Goal: Register for event/course

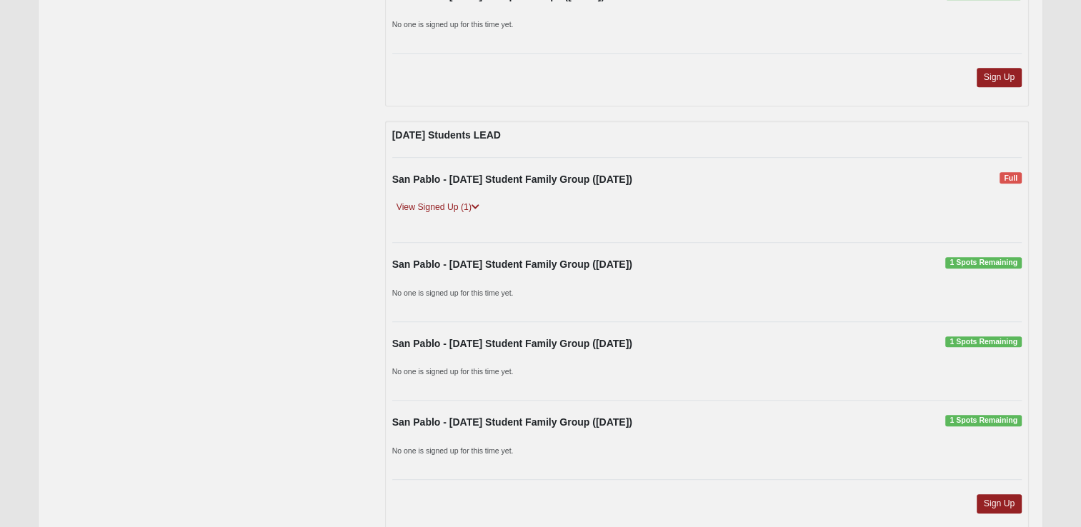
scroll to position [929, 0]
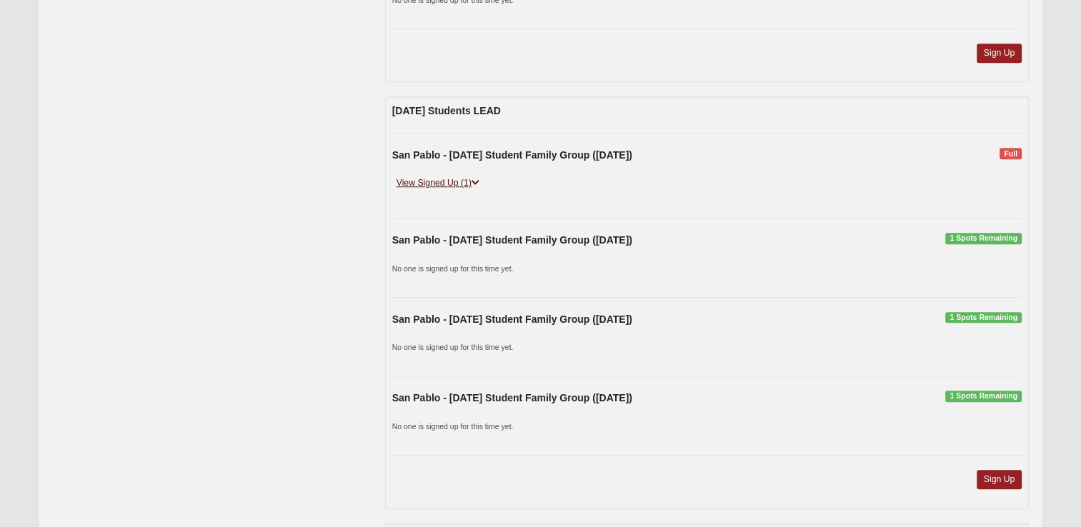
click at [478, 179] on icon at bounding box center [475, 183] width 8 height 9
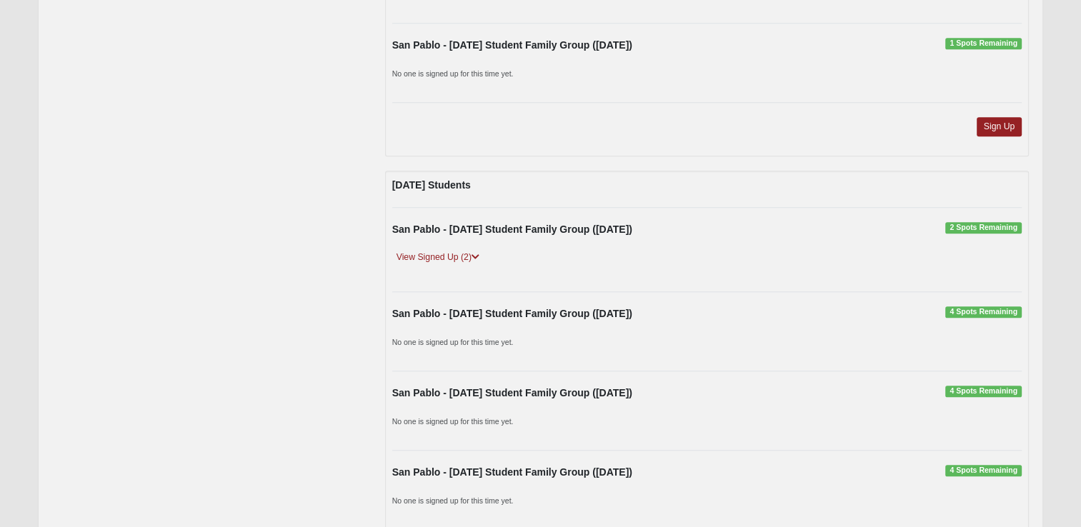
scroll to position [1357, 0]
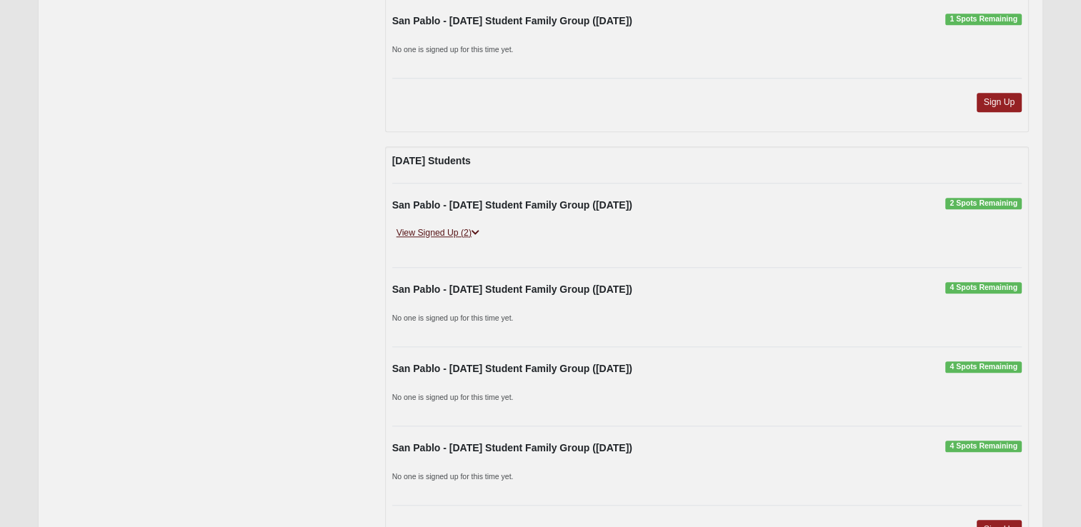
click at [476, 229] on icon at bounding box center [475, 233] width 8 height 9
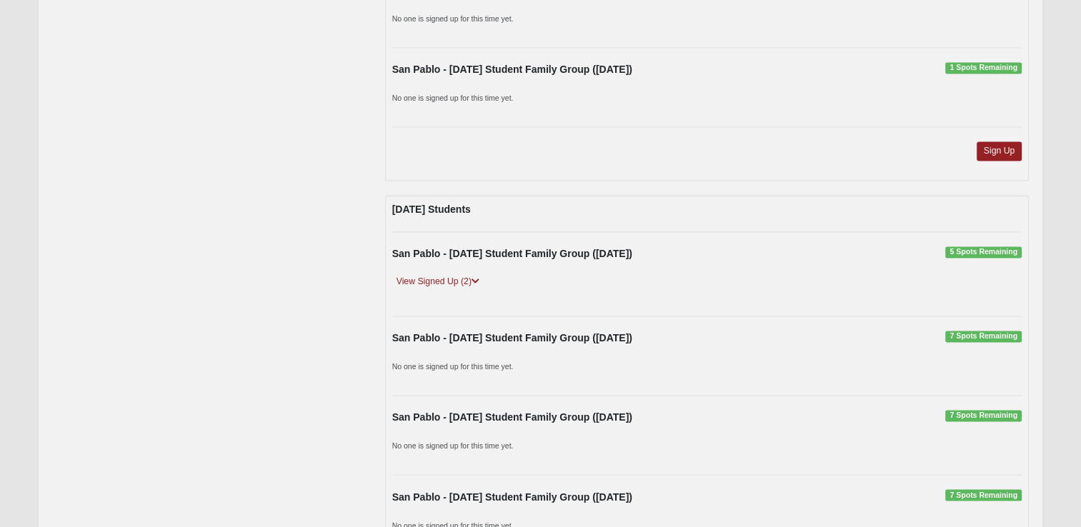
scroll to position [2214, 0]
click at [481, 274] on link "View Signed Up (2)" at bounding box center [437, 281] width 91 height 15
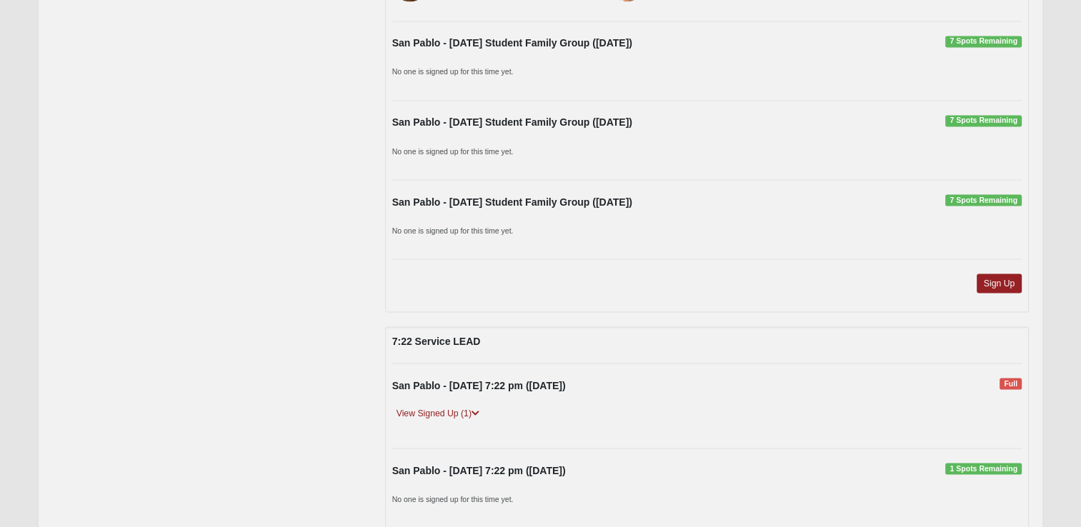
scroll to position [2571, 0]
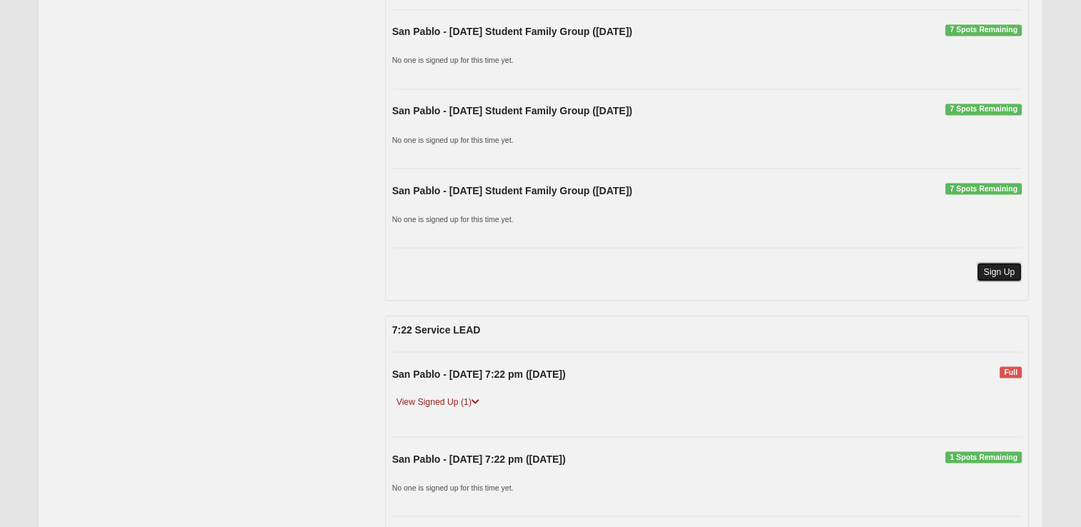
click at [999, 268] on link "Sign Up" at bounding box center [999, 271] width 46 height 19
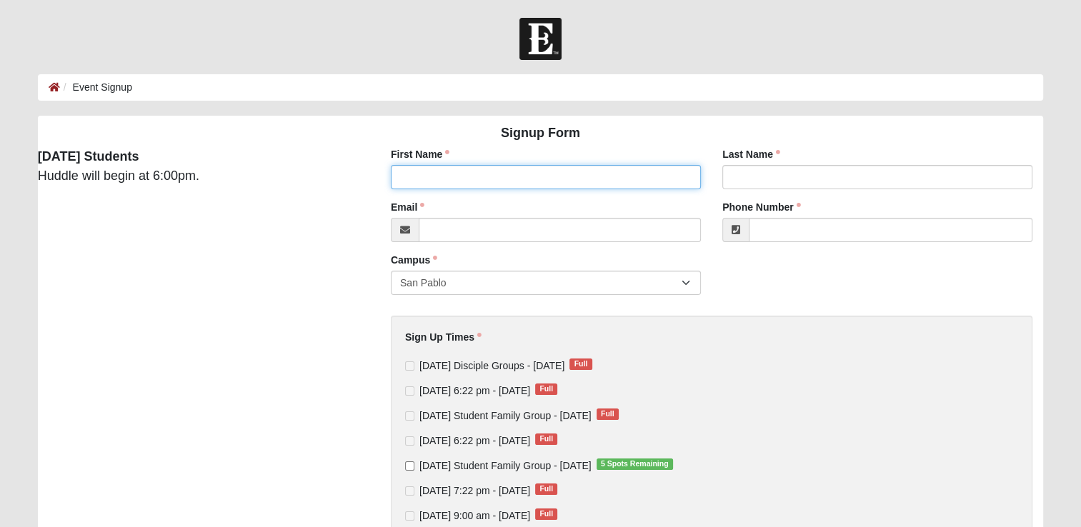
click at [421, 178] on input "First Name" at bounding box center [546, 177] width 310 height 24
type input "Alan"
type input "Fickling"
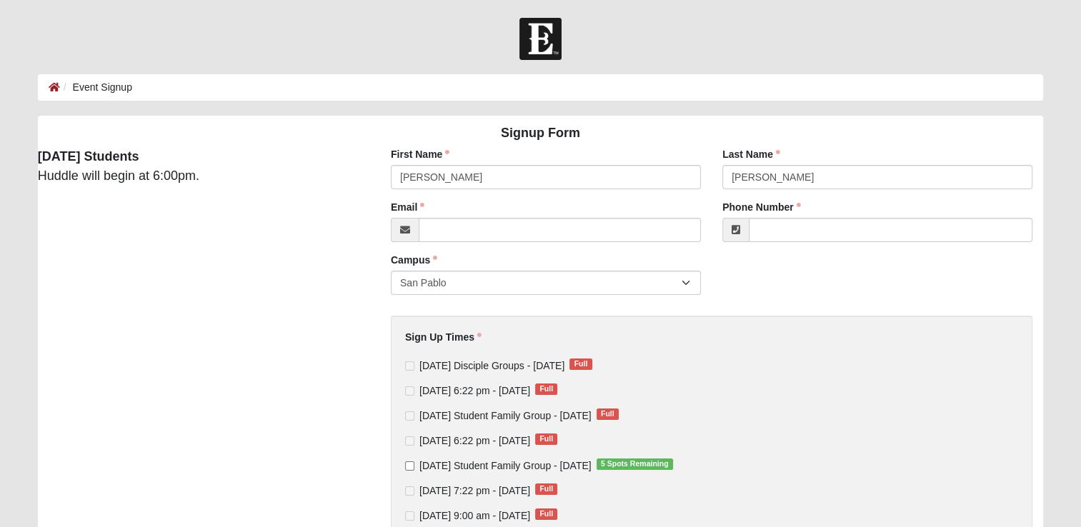
type input "afickling@ficklingconstruction.com"
type input "(904) 591-9074"
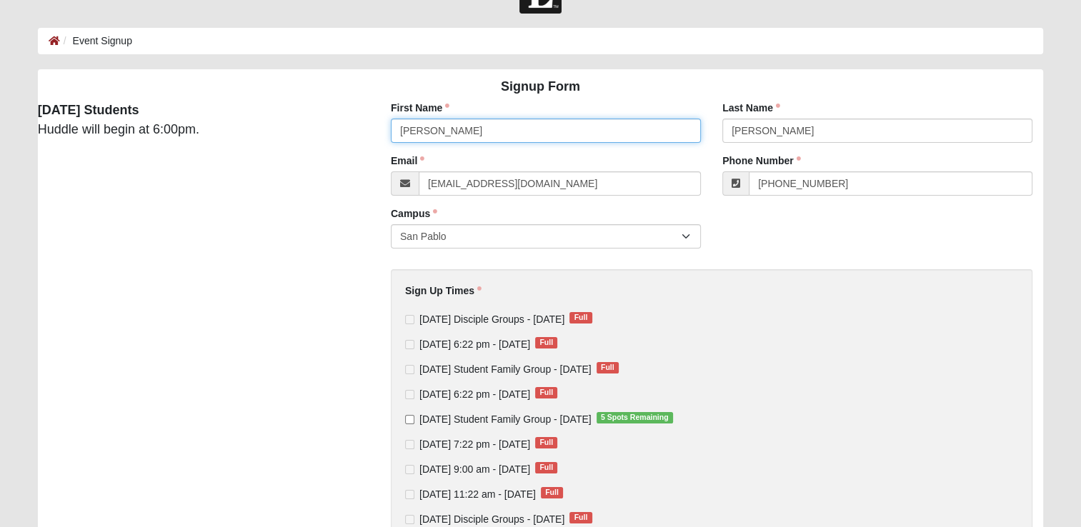
scroll to position [71, 0]
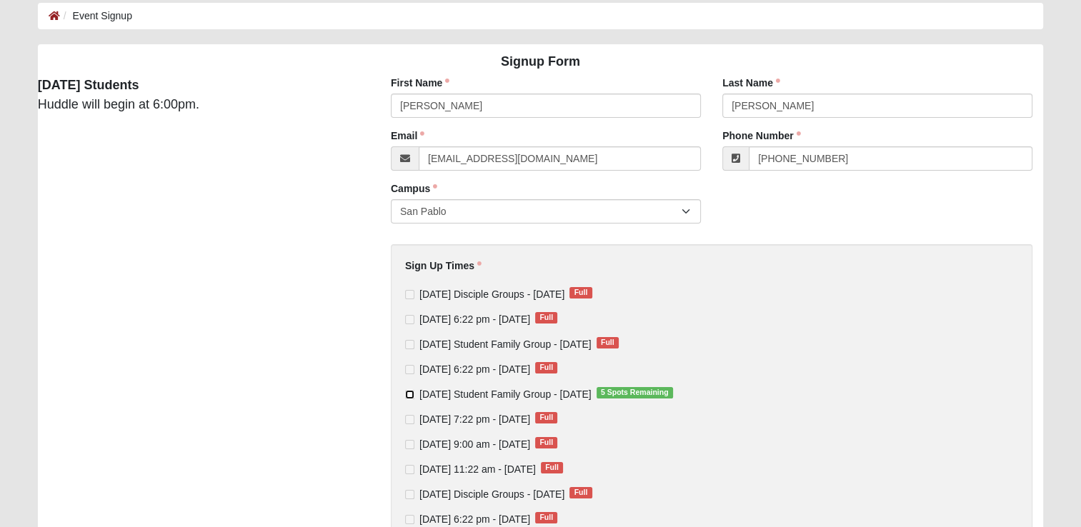
click at [409, 394] on input "Wednesday Student Family Group - Aug 13 2025 5 Spots Remaining" at bounding box center [409, 394] width 9 height 9
checkbox input "true"
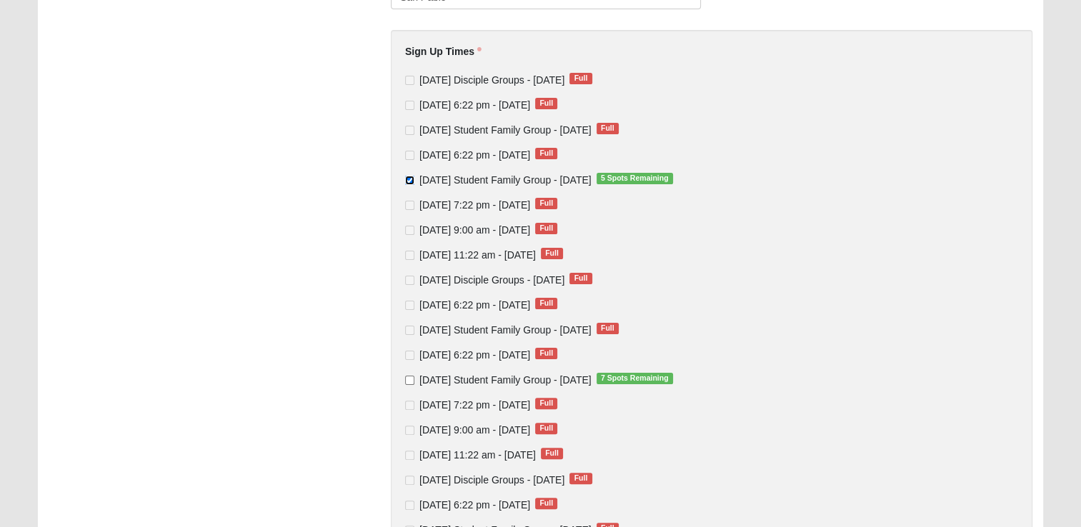
scroll to position [357, 0]
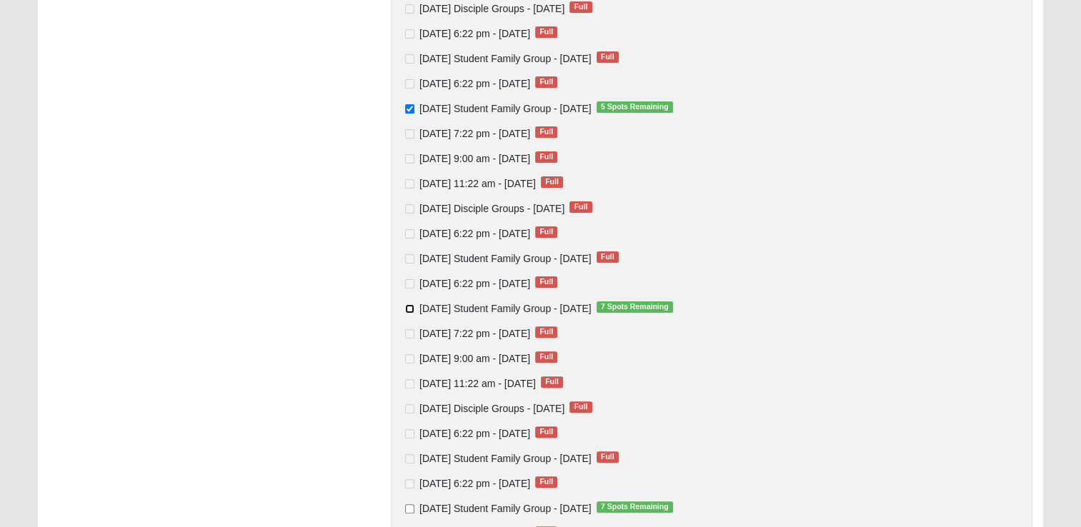
click at [410, 307] on input "Wednesday Student Family Group - Aug 20 2025 7 Spots Remaining" at bounding box center [409, 308] width 9 height 9
checkbox input "true"
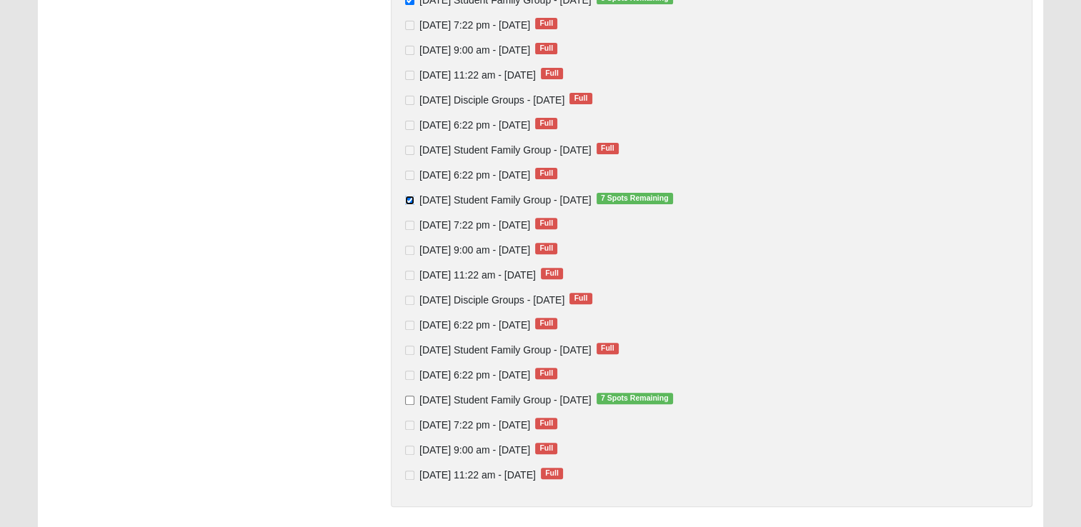
scroll to position [500, 0]
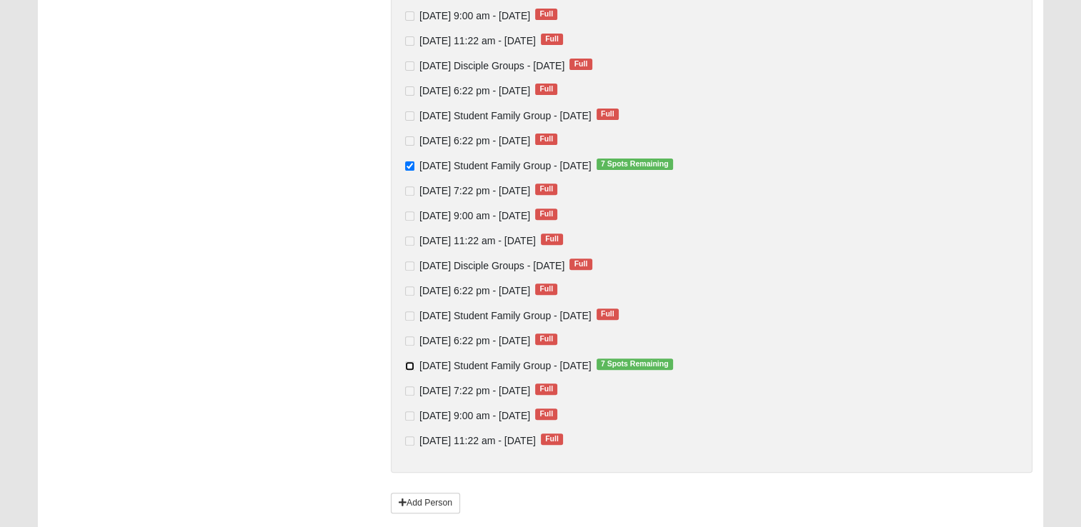
click at [409, 365] on input "Wednesday Student Family Group - Aug 27 2025 7 Spots Remaining" at bounding box center [409, 365] width 9 height 9
checkbox input "true"
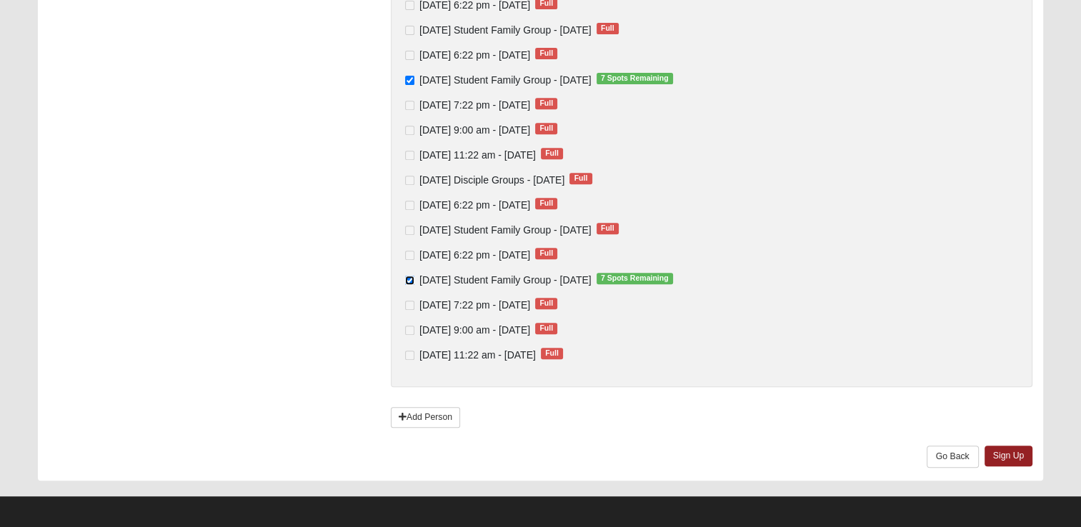
scroll to position [590, 0]
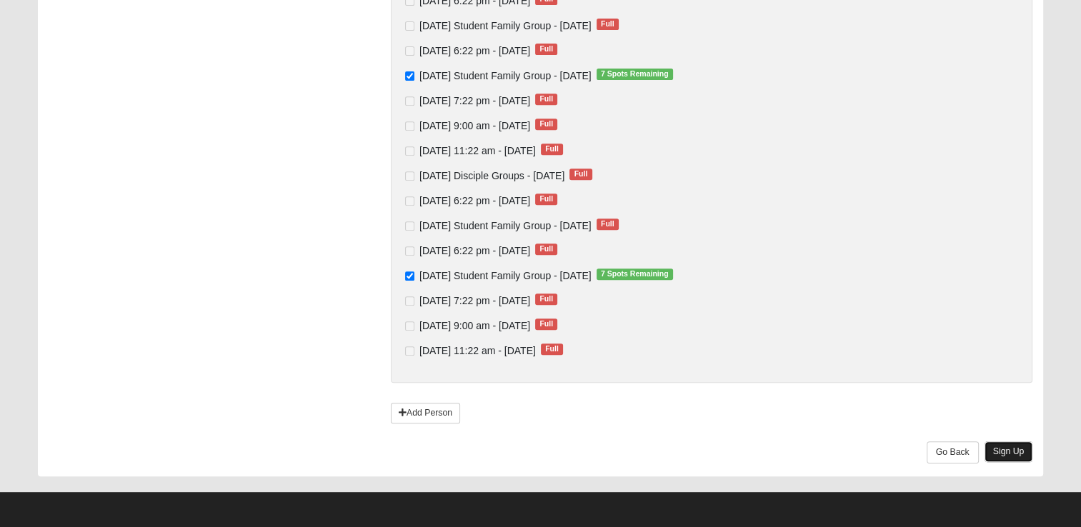
click at [1015, 453] on link "Sign Up" at bounding box center [1008, 451] width 49 height 21
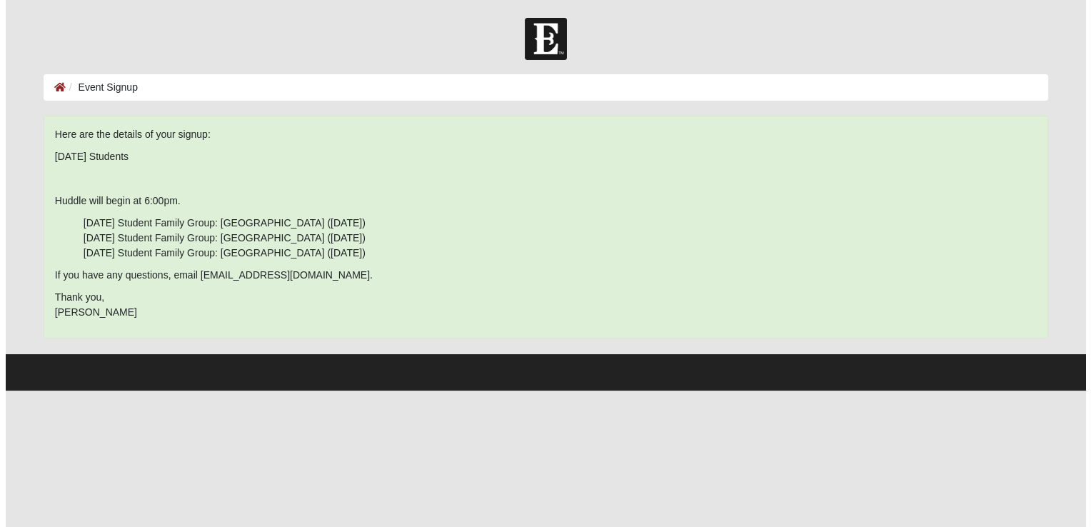
scroll to position [0, 0]
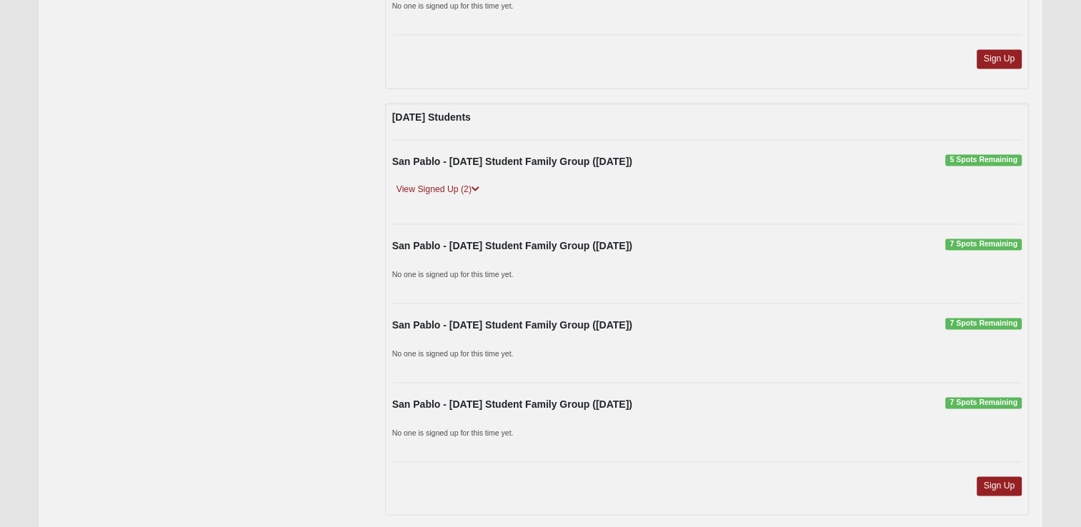
scroll to position [2131, 0]
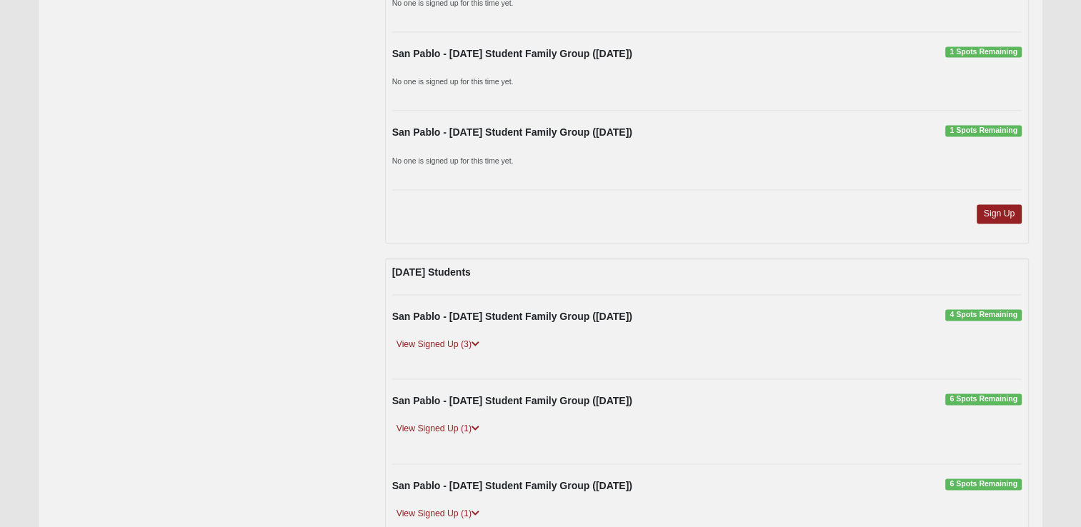
scroll to position [2071, 0]
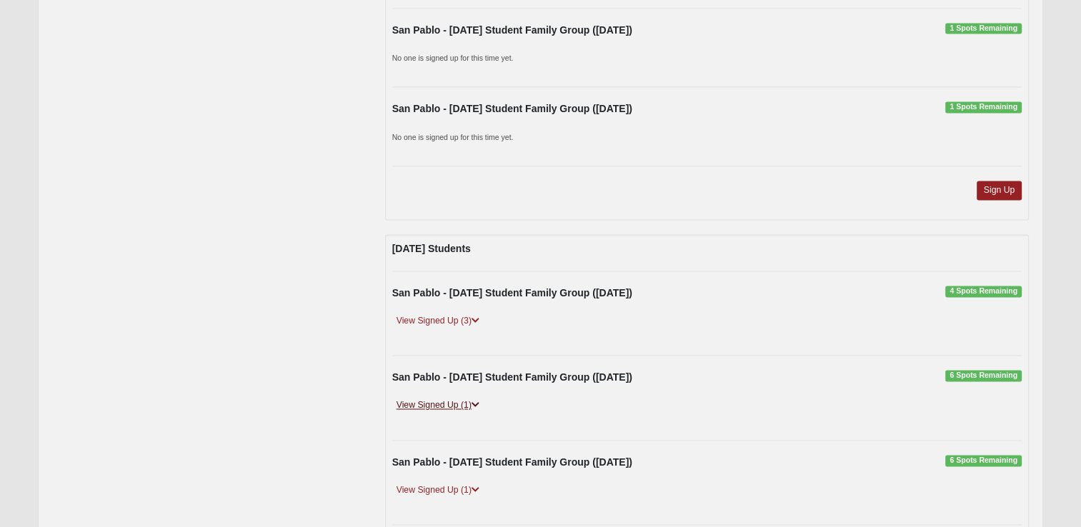
click at [481, 398] on link "View Signed Up (1)" at bounding box center [437, 405] width 91 height 15
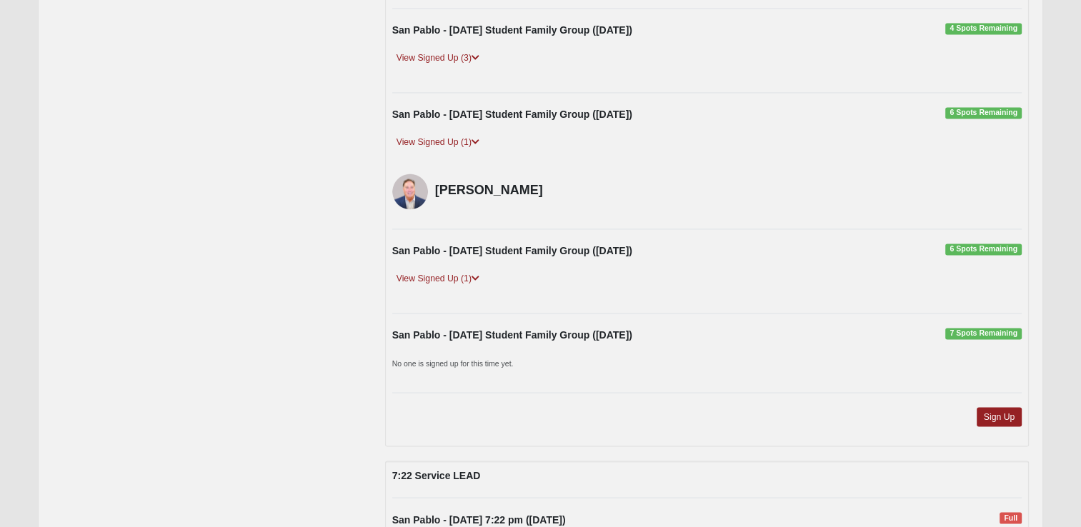
scroll to position [2357, 0]
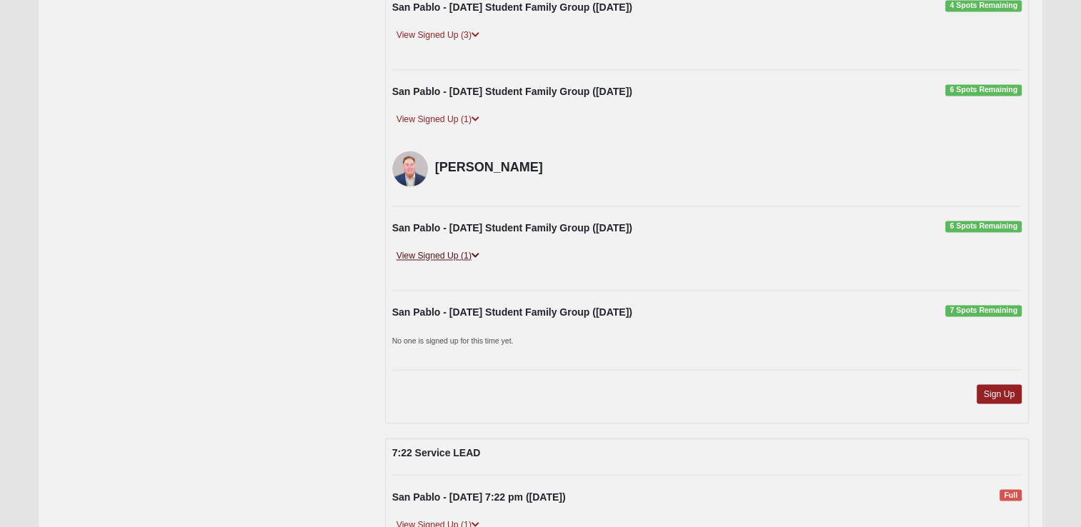
click at [481, 249] on link "View Signed Up (1)" at bounding box center [437, 256] width 91 height 15
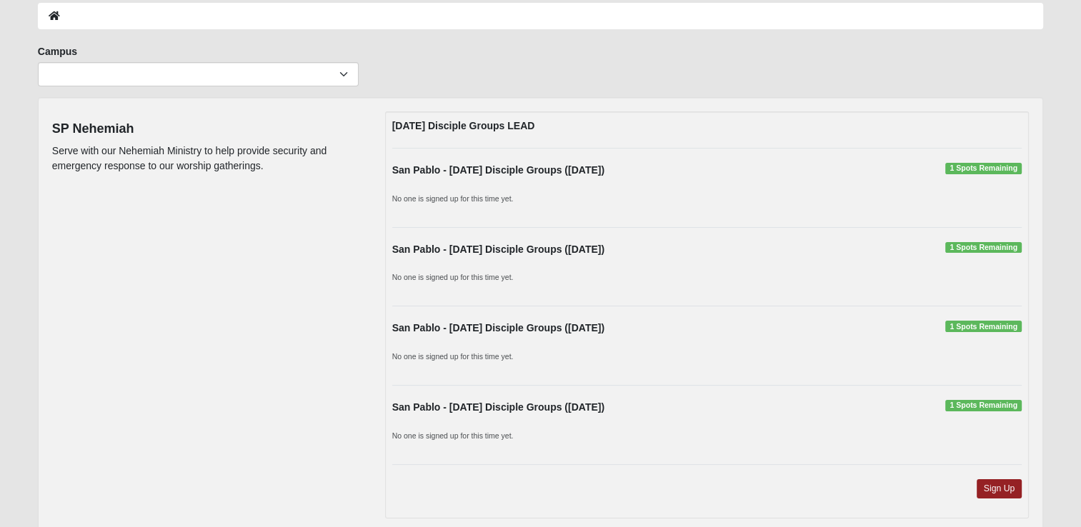
scroll to position [0, 0]
